Goal: Information Seeking & Learning: Find specific page/section

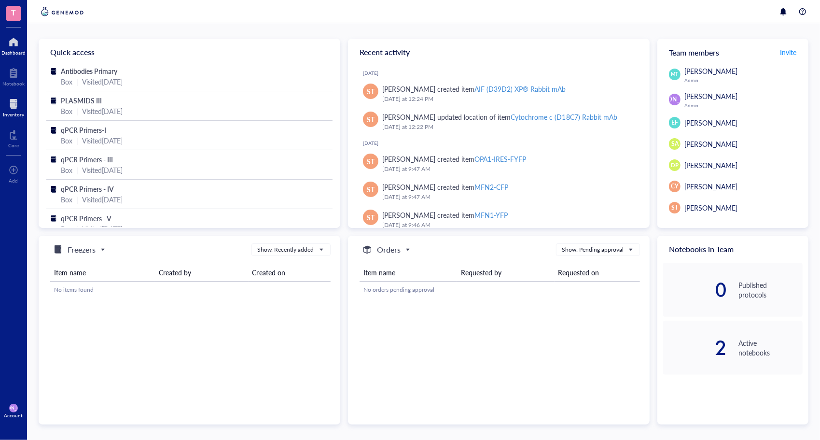
click at [8, 108] on div at bounding box center [13, 103] width 21 height 15
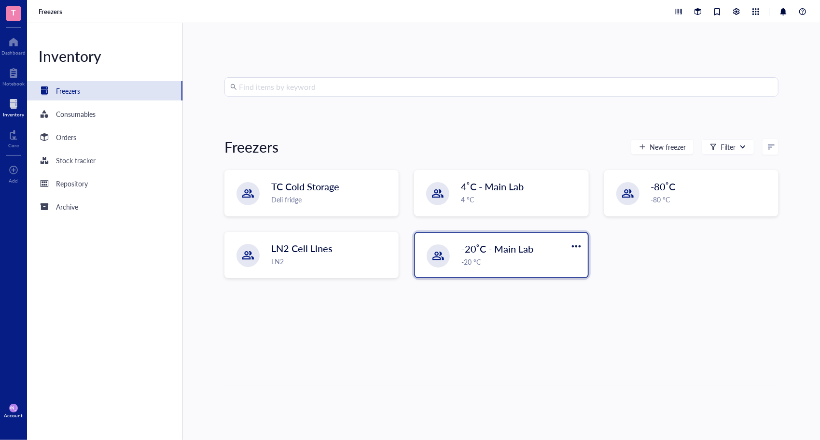
click at [519, 256] on div "-20 °C" at bounding box center [522, 261] width 120 height 11
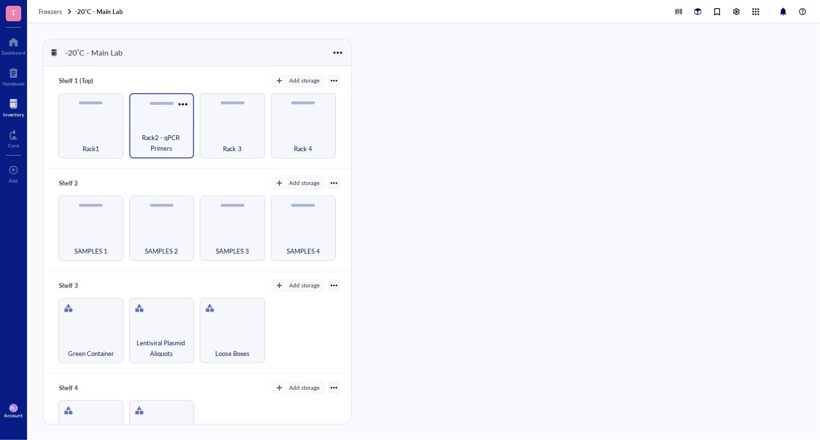
click at [144, 111] on div "Rack2 - qPCR Primers" at bounding box center [161, 125] width 65 height 65
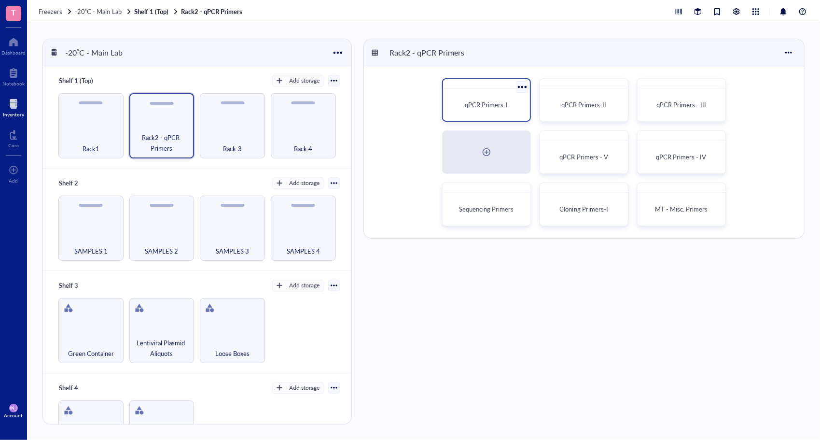
click at [476, 97] on div "qPCR Primers-I" at bounding box center [486, 105] width 79 height 24
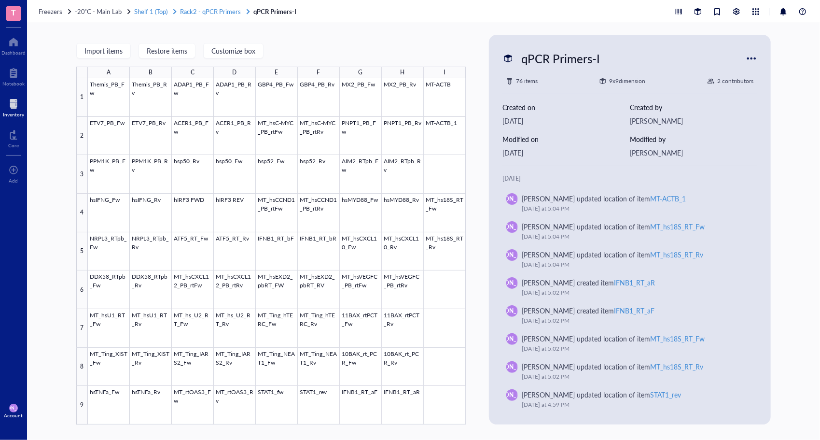
click at [207, 11] on span "Rack2 - qPCR Primers" at bounding box center [210, 11] width 61 height 9
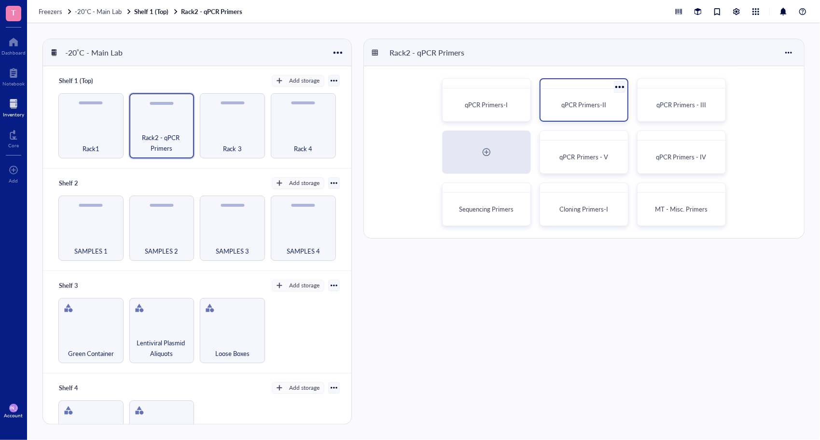
click at [578, 97] on div "qPCR Primers-II" at bounding box center [584, 105] width 79 height 24
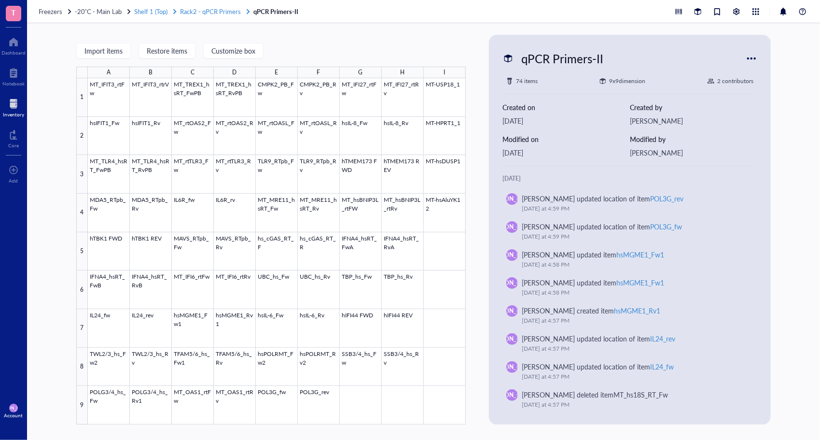
click at [221, 9] on span "Rack2 - qPCR Primers" at bounding box center [210, 11] width 61 height 9
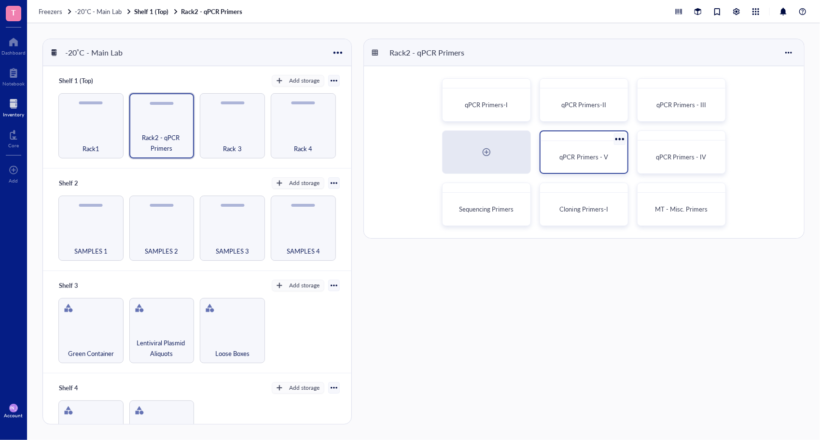
click at [594, 166] on div "qPCR Primers - V" at bounding box center [584, 157] width 79 height 24
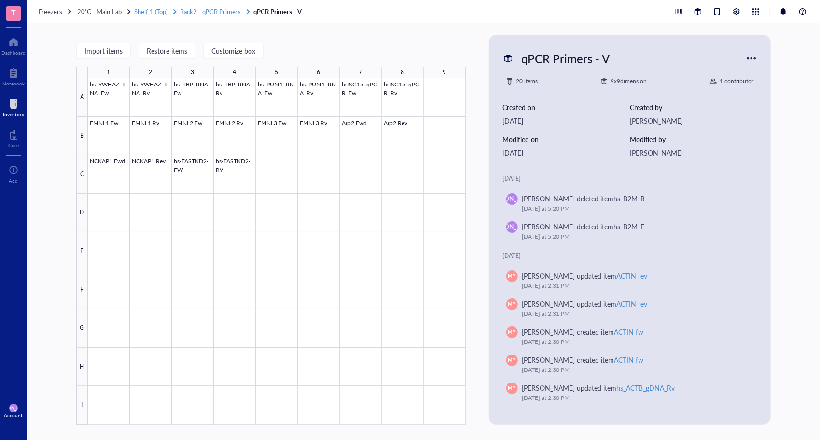
click at [195, 12] on span "Rack2 - qPCR Primers" at bounding box center [210, 11] width 61 height 9
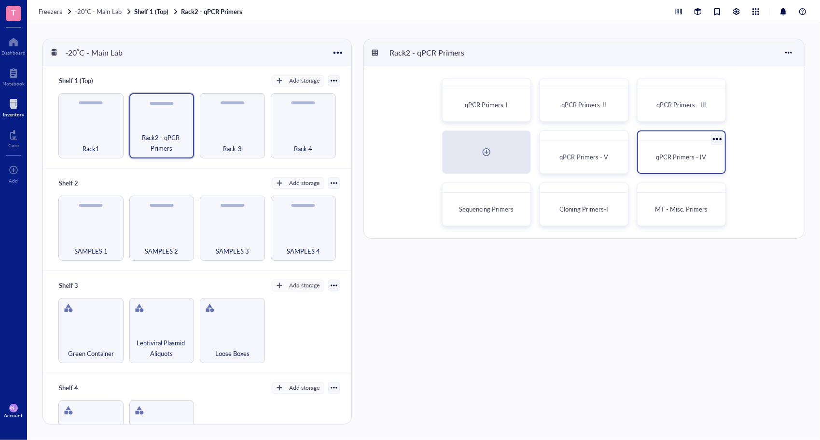
click at [698, 159] on span "qPCR Primers - IV" at bounding box center [682, 156] width 50 height 9
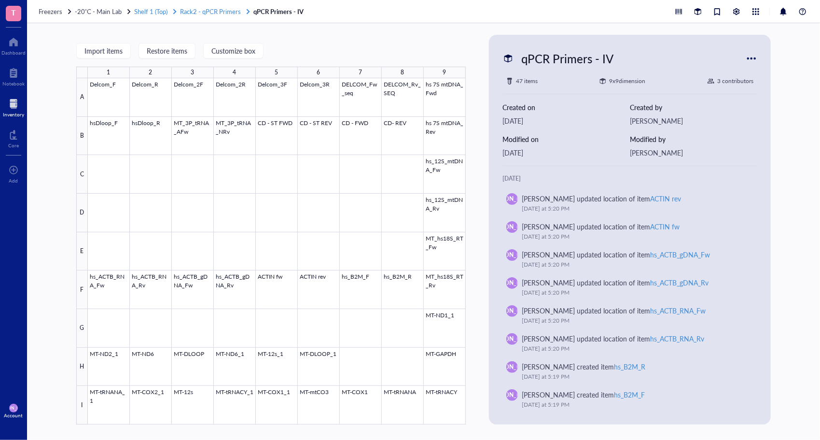
click at [214, 10] on span "Rack2 - qPCR Primers" at bounding box center [210, 11] width 61 height 9
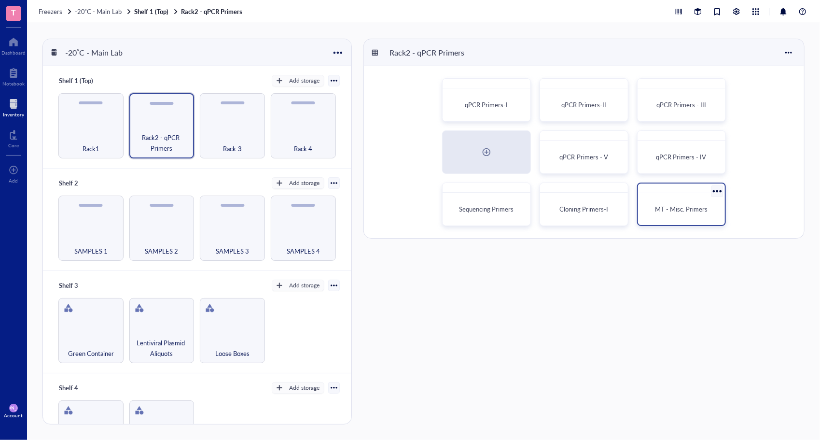
click at [694, 201] on div "MT - Misc. Primers" at bounding box center [681, 209] width 79 height 24
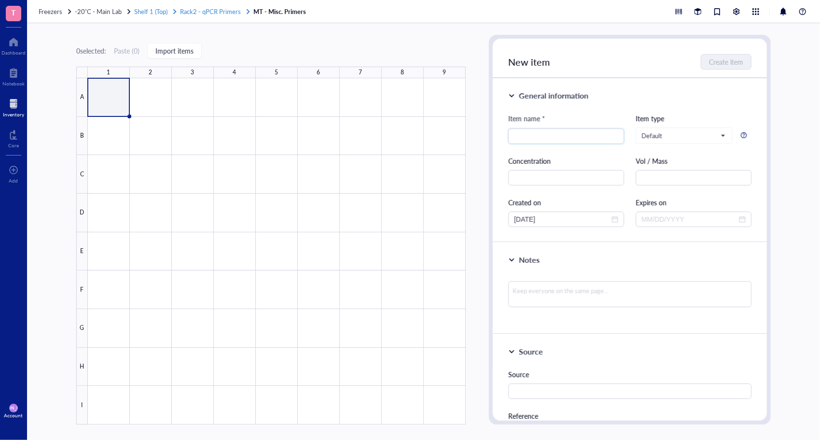
click at [216, 10] on span "Rack2 - qPCR Primers" at bounding box center [210, 11] width 61 height 9
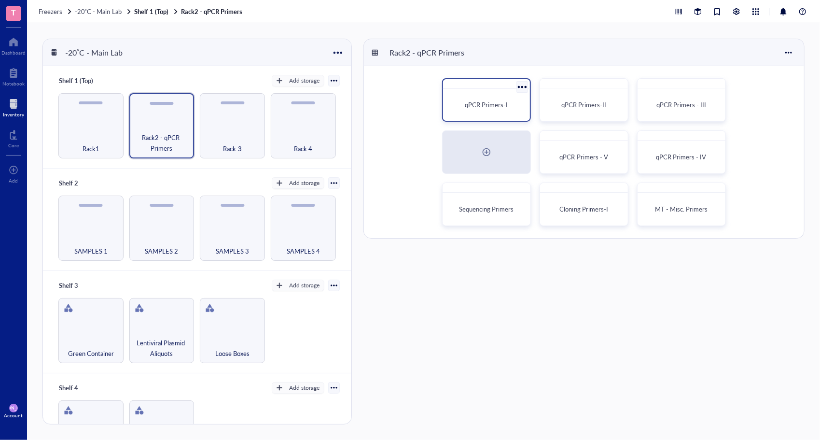
click at [493, 99] on div "qPCR Primers-I" at bounding box center [486, 105] width 79 height 24
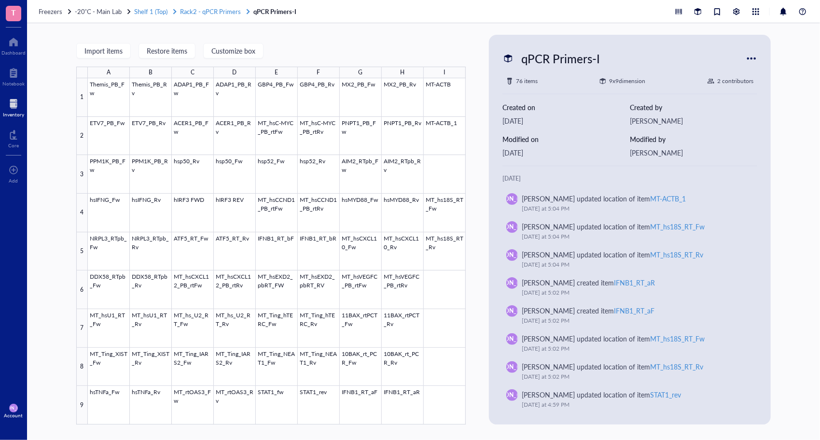
click at [217, 11] on span "Rack2 - qPCR Primers" at bounding box center [210, 11] width 61 height 9
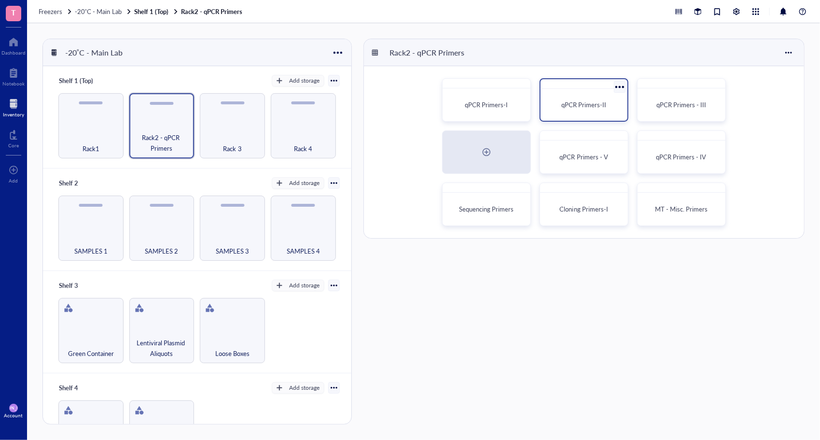
click at [591, 119] on div "qPCR Primers-II" at bounding box center [584, 99] width 89 height 43
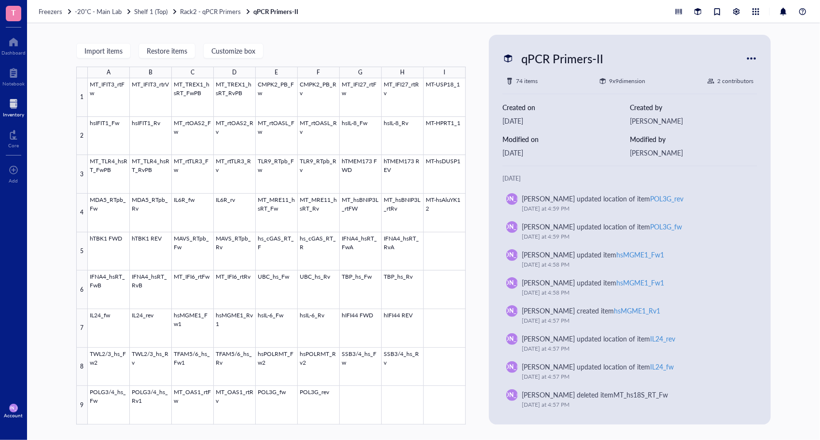
click at [219, 17] on div "Freezers -20˚C - Main Lab Shelf 1 (Top) Rack2 - qPCR Primers qPCR Primers-II" at bounding box center [423, 11] width 793 height 23
click at [225, 14] on span "Rack2 - qPCR Primers" at bounding box center [210, 11] width 61 height 9
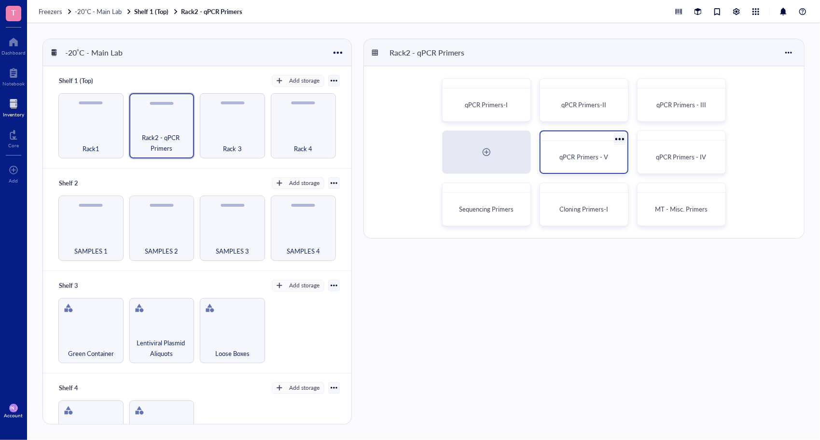
click at [584, 157] on span "qPCR Primers - V" at bounding box center [584, 156] width 48 height 9
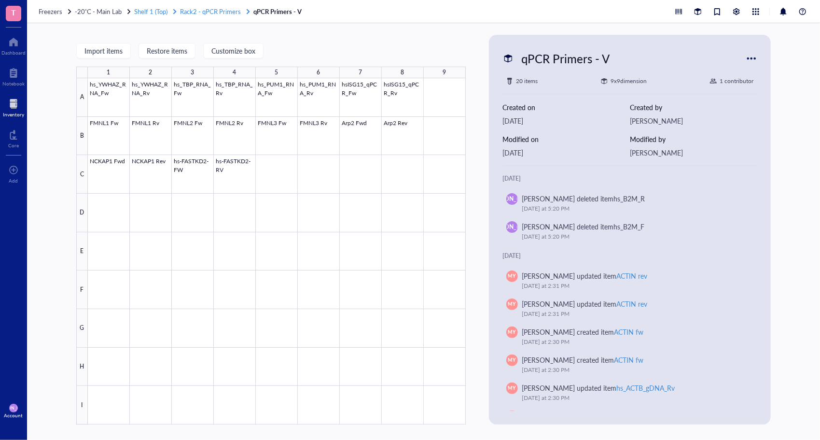
click at [208, 10] on span "Rack2 - qPCR Primers" at bounding box center [210, 11] width 61 height 9
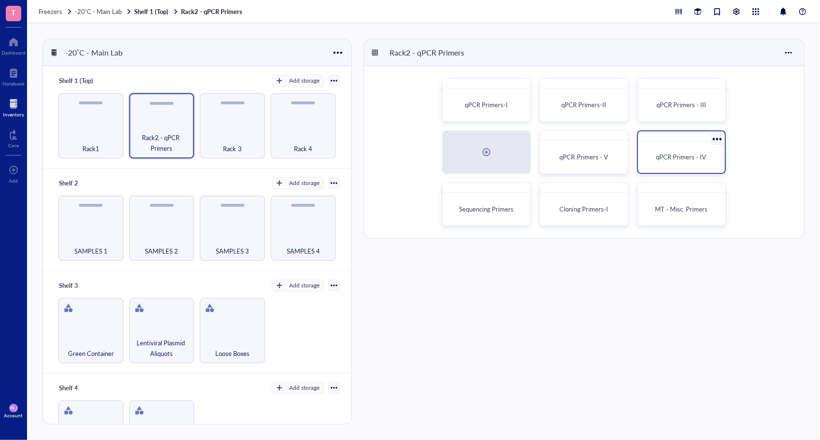
click at [705, 160] on span "qPCR Primers - IV" at bounding box center [682, 156] width 50 height 9
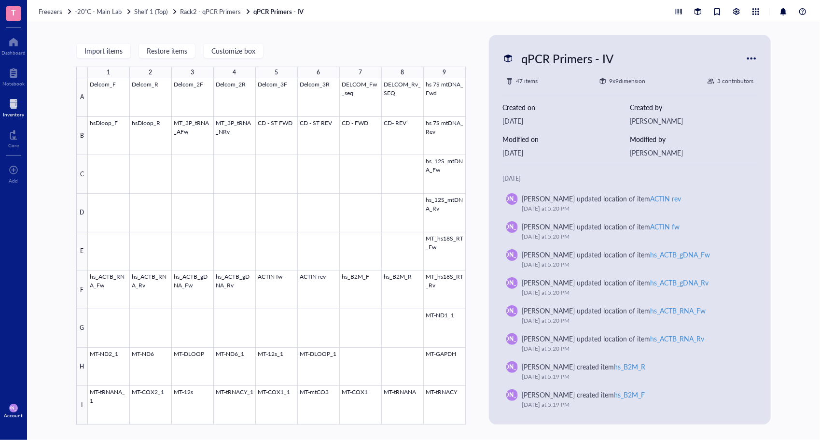
click at [156, 17] on div "Freezers -20˚C - Main Lab Shelf 1 (Top) Rack2 - qPCR Primers qPCR Primers - IV" at bounding box center [423, 11] width 793 height 23
click at [54, 16] on div "Freezers -20˚C - Main Lab Shelf 1 (Top) Rack2 - qPCR Primers qPCR Primers - IV" at bounding box center [423, 11] width 793 height 23
click at [81, 16] on div "Freezers -20˚C - Main Lab Shelf 1 (Top) Rack2 - qPCR Primers qPCR Primers - IV" at bounding box center [423, 11] width 793 height 23
click at [87, 16] on div "Freezers -20˚C - Main Lab Shelf 1 (Top) Rack2 - qPCR Primers qPCR Primers - IV" at bounding box center [423, 11] width 793 height 23
click at [92, 14] on span "-20˚C - Main Lab" at bounding box center [98, 11] width 47 height 9
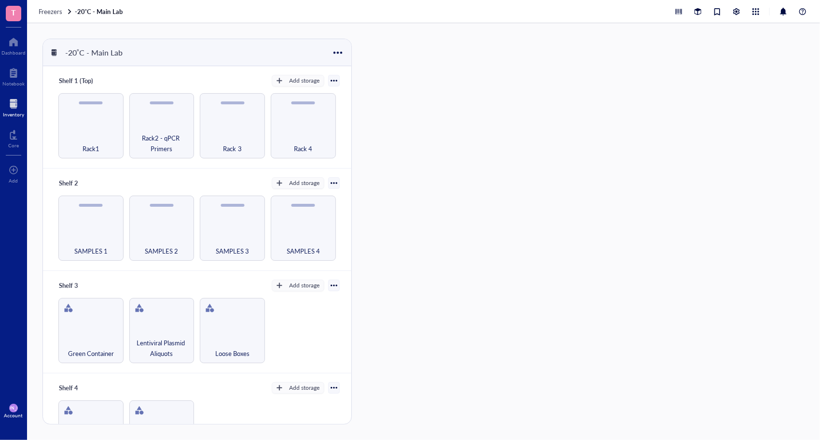
click at [53, 16] on div "Freezers -20˚C - Main Lab" at bounding box center [423, 11] width 793 height 23
drag, startPoint x: 53, startPoint y: 16, endPoint x: 49, endPoint y: 11, distance: 6.6
click at [49, 11] on span "Freezers" at bounding box center [51, 11] width 24 height 9
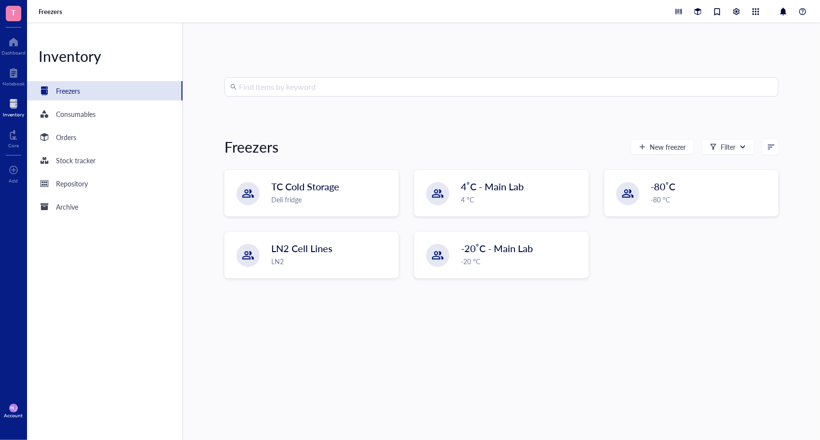
click at [325, 92] on input "search" at bounding box center [506, 87] width 534 height 18
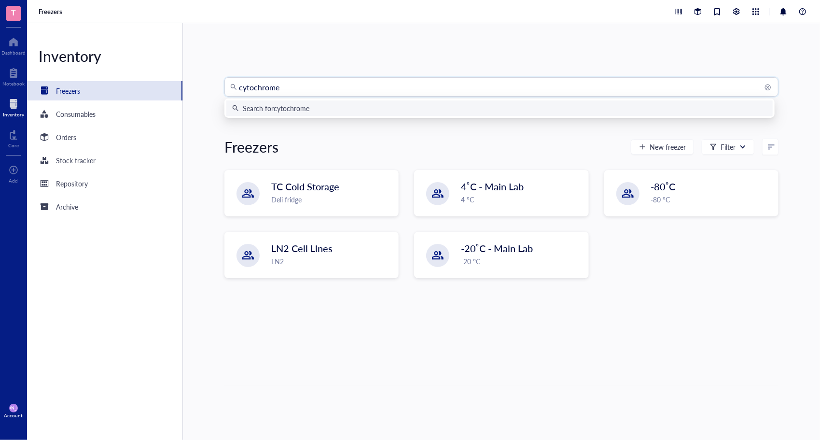
type input "cytochrome b"
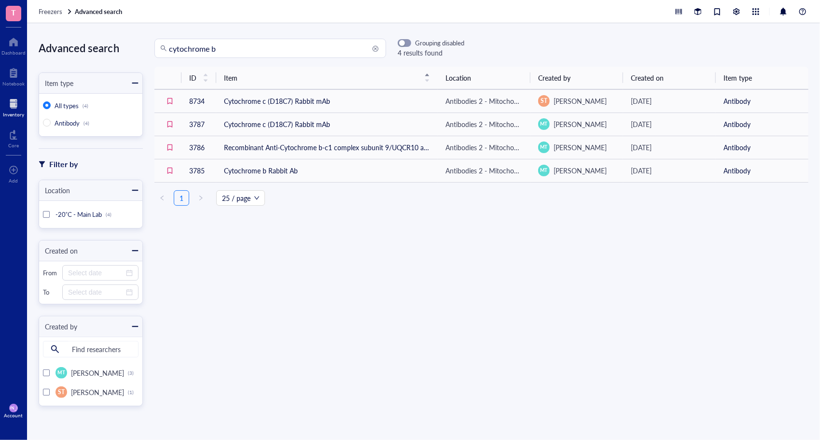
drag, startPoint x: 252, startPoint y: 52, endPoint x: 242, endPoint y: 54, distance: 9.3
click at [242, 54] on input "cytochrome b" at bounding box center [275, 48] width 212 height 18
type input "cyt b"
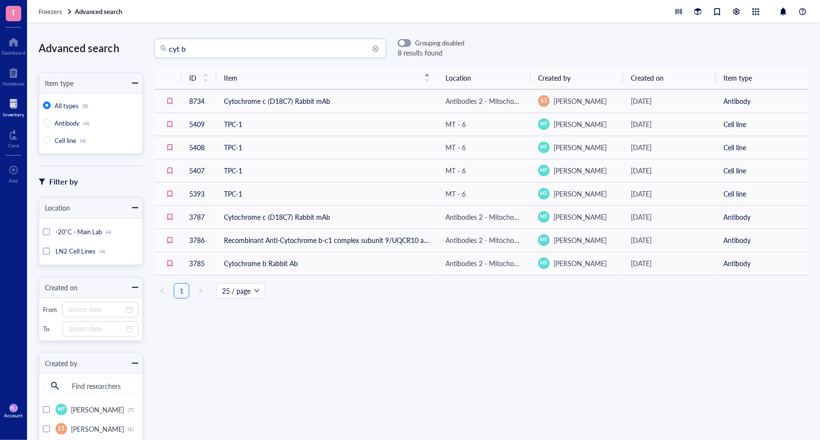
drag, startPoint x: 213, startPoint y: 54, endPoint x: 184, endPoint y: 53, distance: 29.0
click at [184, 53] on input "cyt b" at bounding box center [275, 48] width 212 height 18
drag, startPoint x: 184, startPoint y: 53, endPoint x: 142, endPoint y: 56, distance: 42.6
click at [142, 56] on div "Advanced search Item type All types (8) Antibody (4) Cell line (4) Filter by Lo…" at bounding box center [423, 231] width 793 height 417
click at [281, 45] on input "search" at bounding box center [275, 48] width 212 height 18
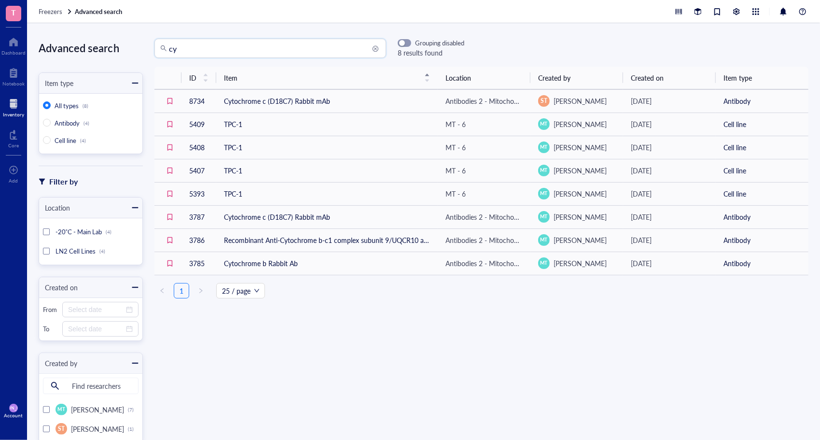
type input "c"
type input "cyt B"
drag, startPoint x: 218, startPoint y: 47, endPoint x: 121, endPoint y: 58, distance: 97.3
click at [121, 58] on div "Advanced search Item type All types (8) Antibody (4) Cell line (4) Filter by Lo…" at bounding box center [423, 231] width 793 height 417
click at [212, 57] on input "search" at bounding box center [275, 48] width 212 height 18
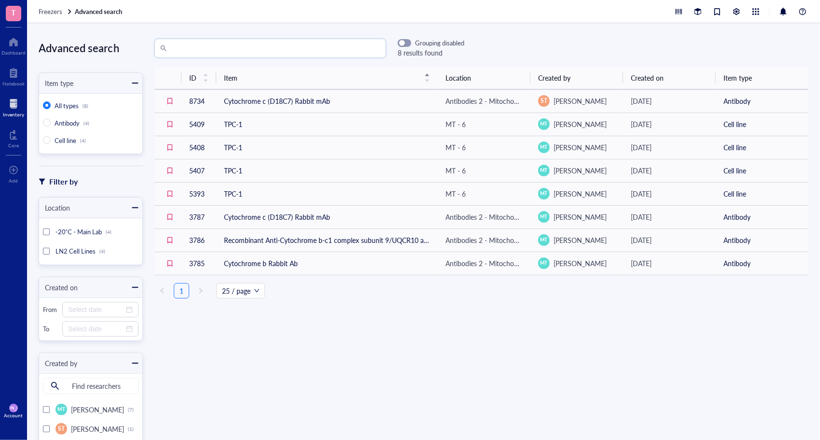
type input "a"
click at [52, 16] on div "Freezers Advanced search" at bounding box center [423, 11] width 793 height 23
click at [51, 12] on span "Freezers" at bounding box center [51, 11] width 24 height 9
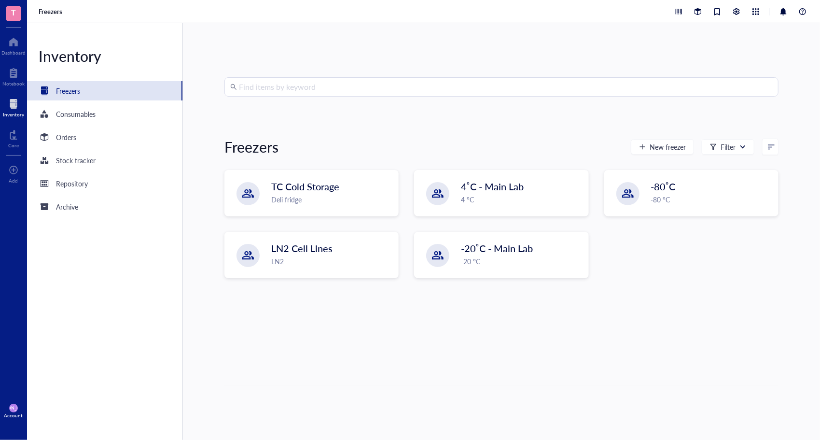
click at [339, 117] on div "Find items by keyword Freezers New freezer Filter TC Cold Storage Deli fridge 4…" at bounding box center [502, 231] width 554 height 309
